Goal: Information Seeking & Learning: Check status

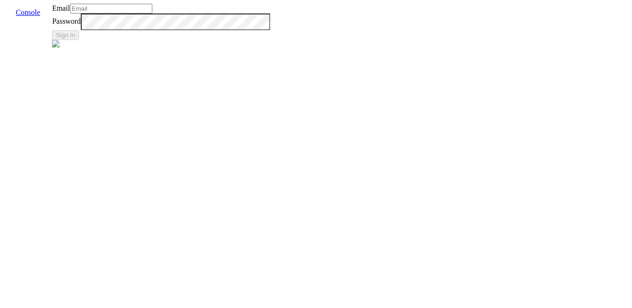
type input "[EMAIL_ADDRESS]"
drag, startPoint x: 226, startPoint y: 128, endPoint x: 273, endPoint y: 128, distance: 46.9
click at [152, 13] on input "[EMAIL_ADDRESS]" at bounding box center [111, 9] width 82 height 10
click at [79, 40] on button "Sign In" at bounding box center [65, 35] width 27 height 10
click at [152, 13] on input "Email" at bounding box center [111, 9] width 82 height 10
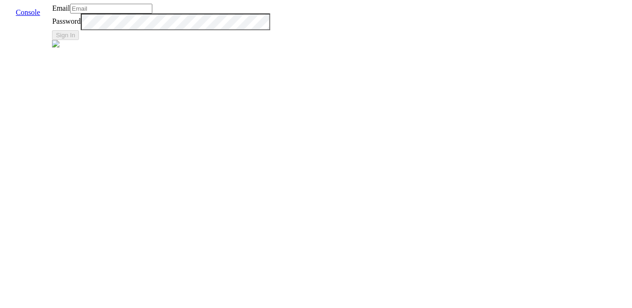
type input "[EMAIL_ADDRESS]"
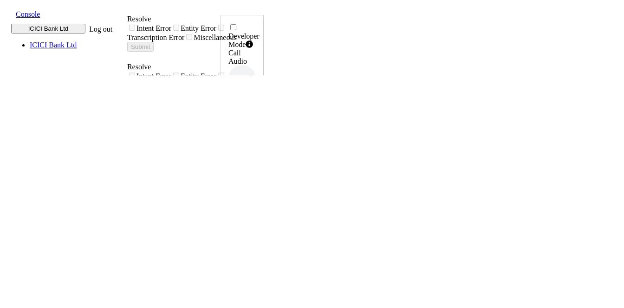
click at [8, 10] on span at bounding box center [8, 13] width 0 height 10
click at [259, 20] on div "call report" at bounding box center [340, 16] width 163 height 8
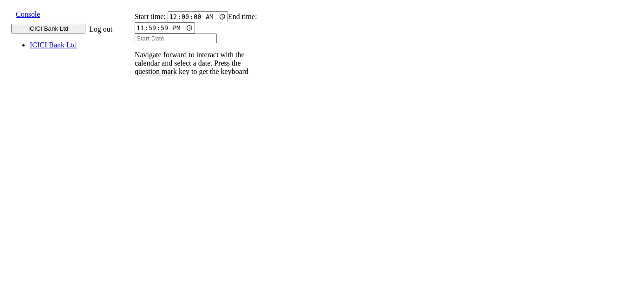
click at [157, 123] on input "text" at bounding box center [141, 128] width 34 height 10
type input "9820583145"
type input "20 Aug 2025"
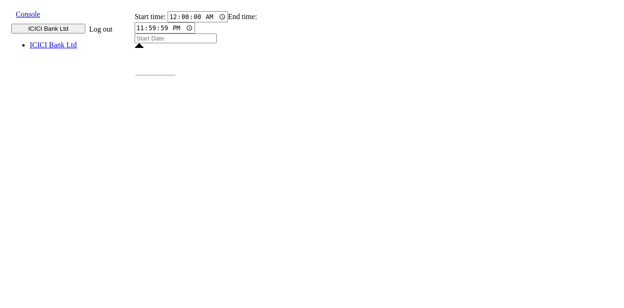
type input "20 Aug 2025"
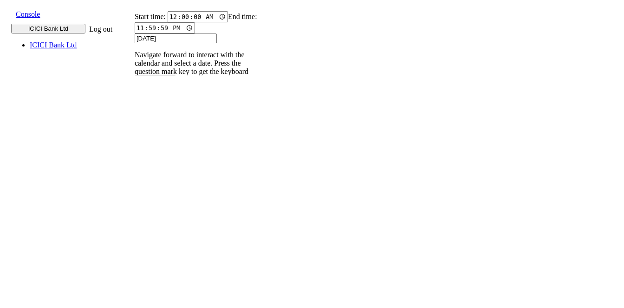
click at [260, 178] on div "Loading" at bounding box center [192, 182] width 137 height 8
click at [157, 123] on input "9820583145" at bounding box center [141, 128] width 34 height 10
click at [133, 134] on icon at bounding box center [130, 137] width 6 height 6
